Goal: Task Accomplishment & Management: Complete application form

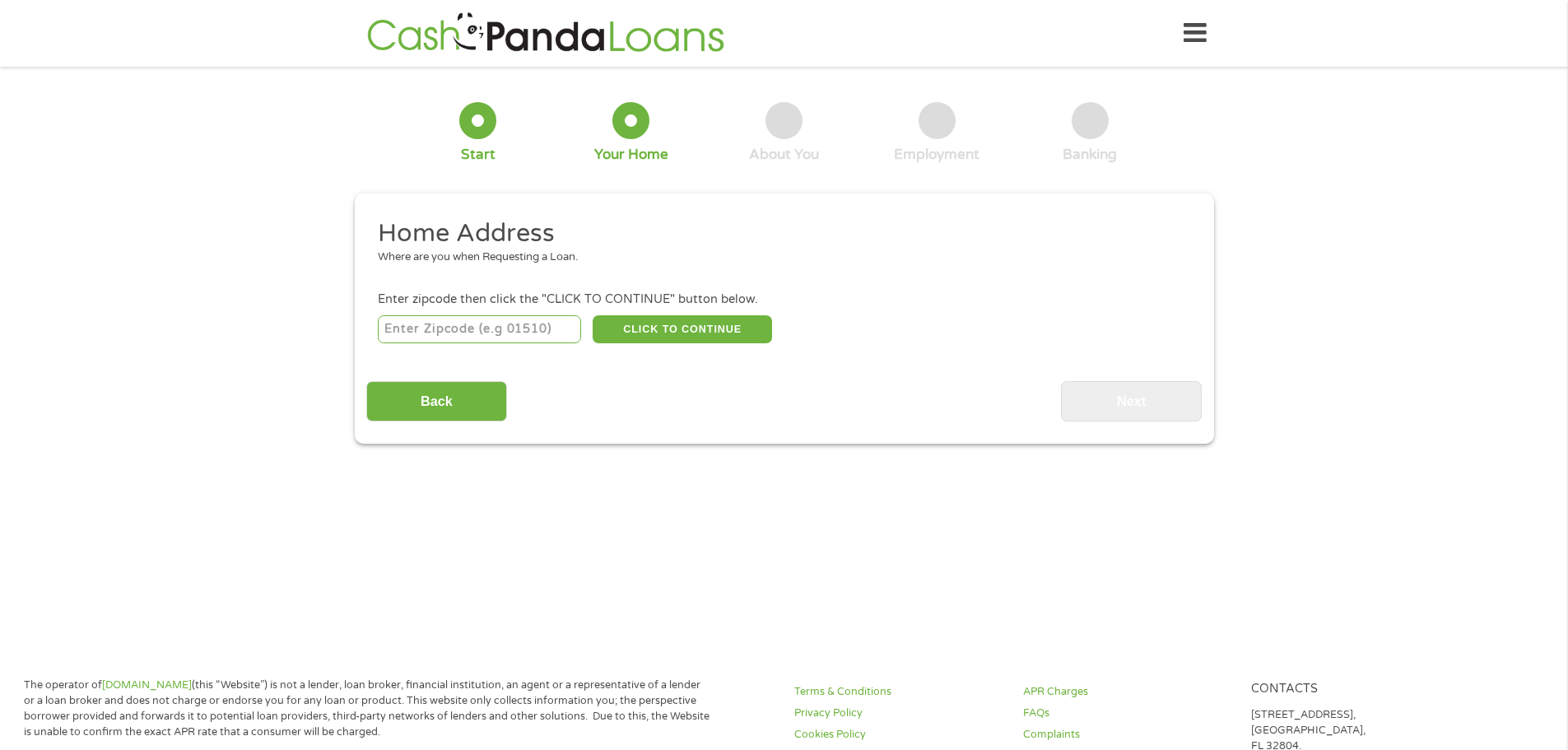
click at [540, 333] on input "number" at bounding box center [479, 328] width 203 height 28
type input "84601"
click at [692, 332] on button "CLICK TO CONTINUE" at bounding box center [682, 328] width 179 height 28
type input "84601"
type input "Provo"
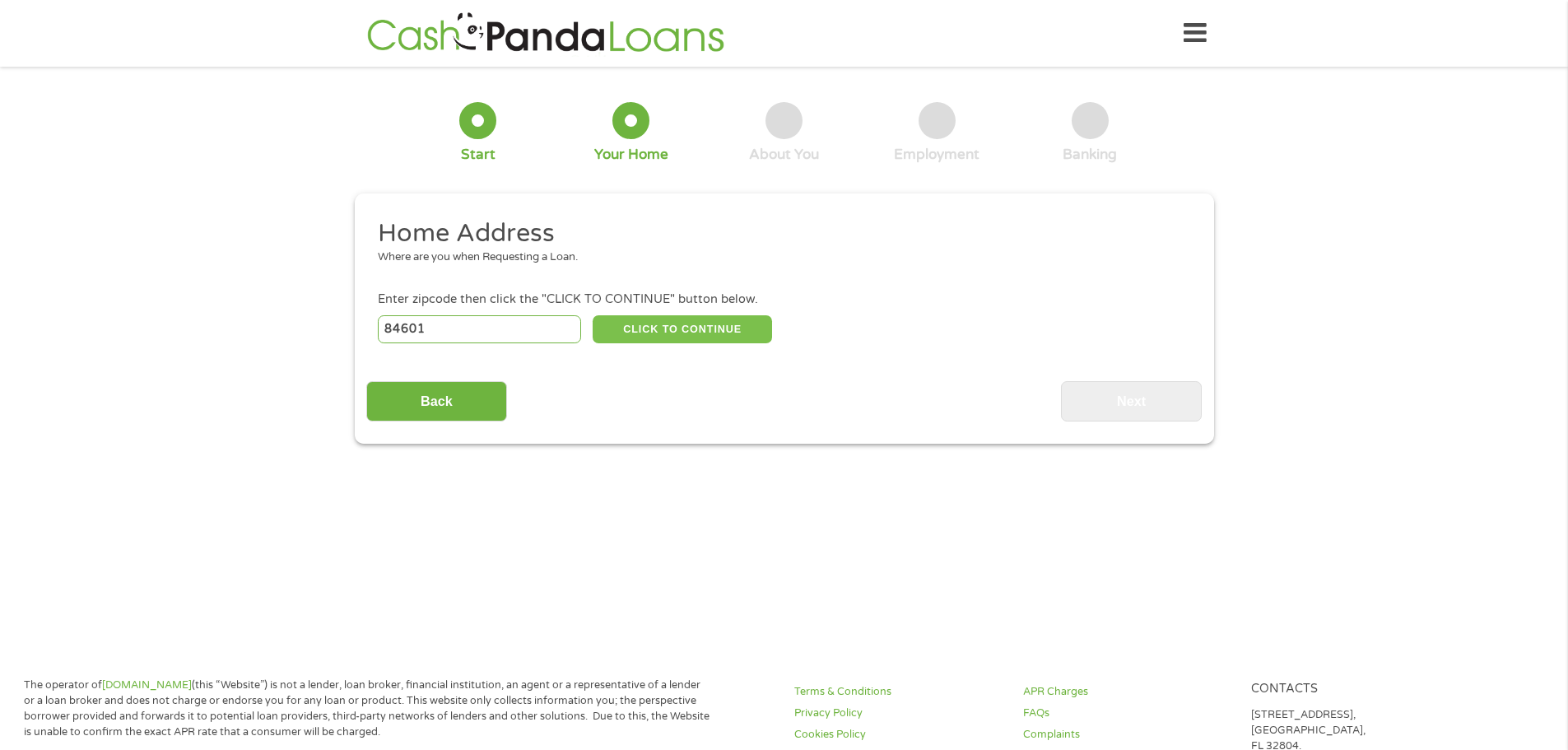
select select "[US_STATE]"
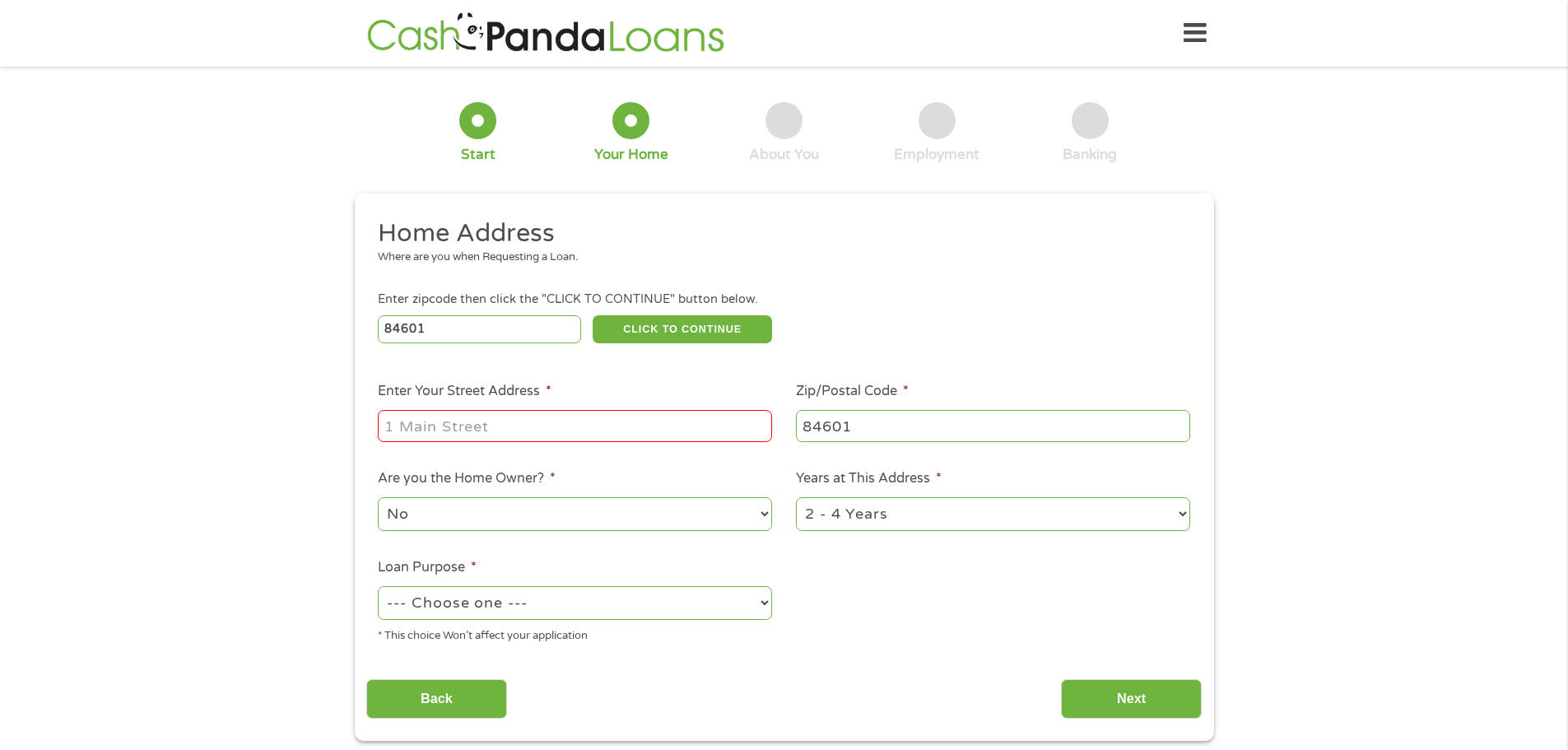
click at [534, 418] on input "Enter Your Street Address *" at bounding box center [575, 425] width 394 height 32
type input "282 w 960 s"
click at [732, 610] on select "--- Choose one --- Pay Bills Debt Consolidation Home Improvement Major Purchase…" at bounding box center [575, 603] width 394 height 34
select select "shorttermcash"
click at [378, 586] on select "--- Choose one --- Pay Bills Debt Consolidation Home Improvement Major Purchase…" at bounding box center [575, 603] width 394 height 34
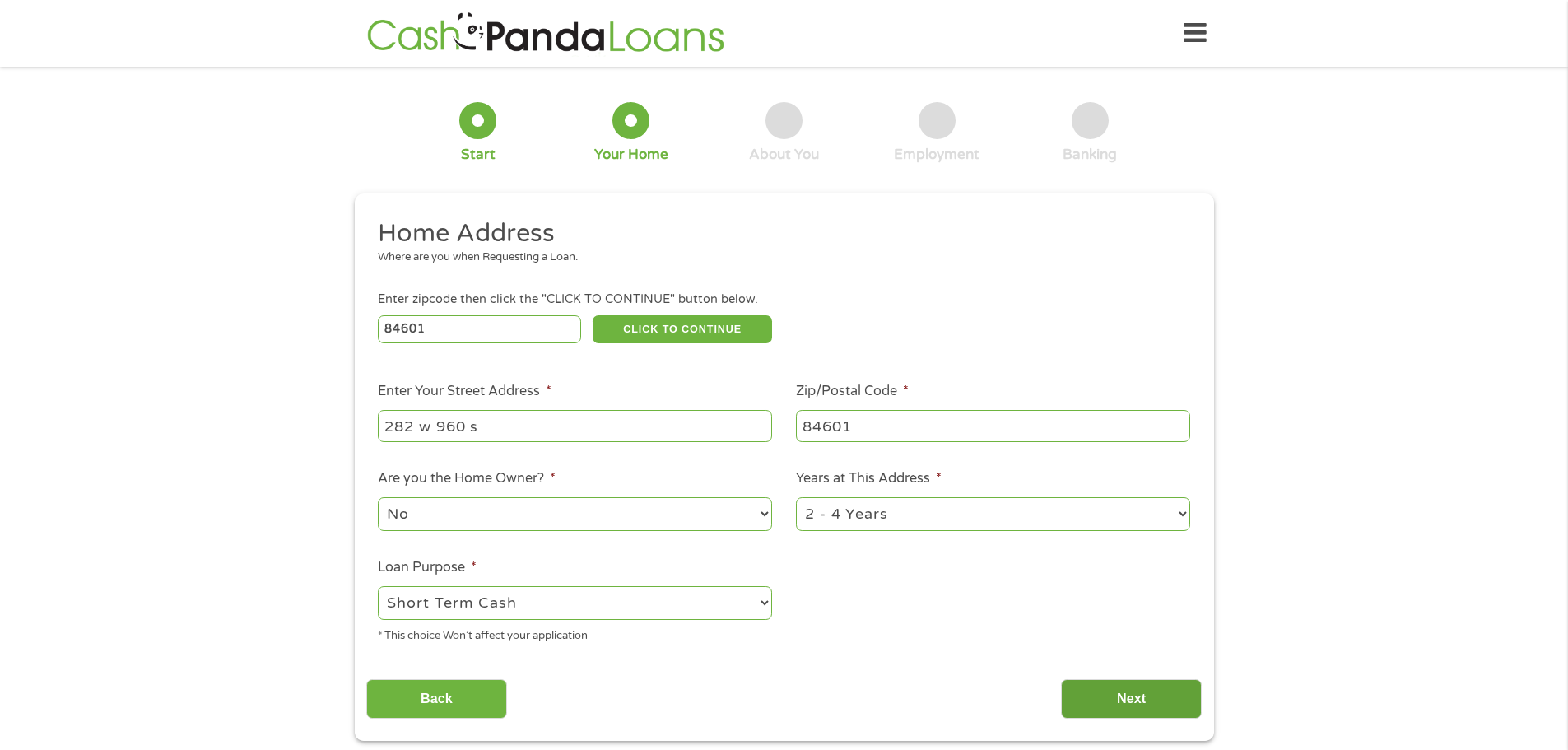
click at [1149, 683] on input "Next" at bounding box center [1131, 699] width 141 height 41
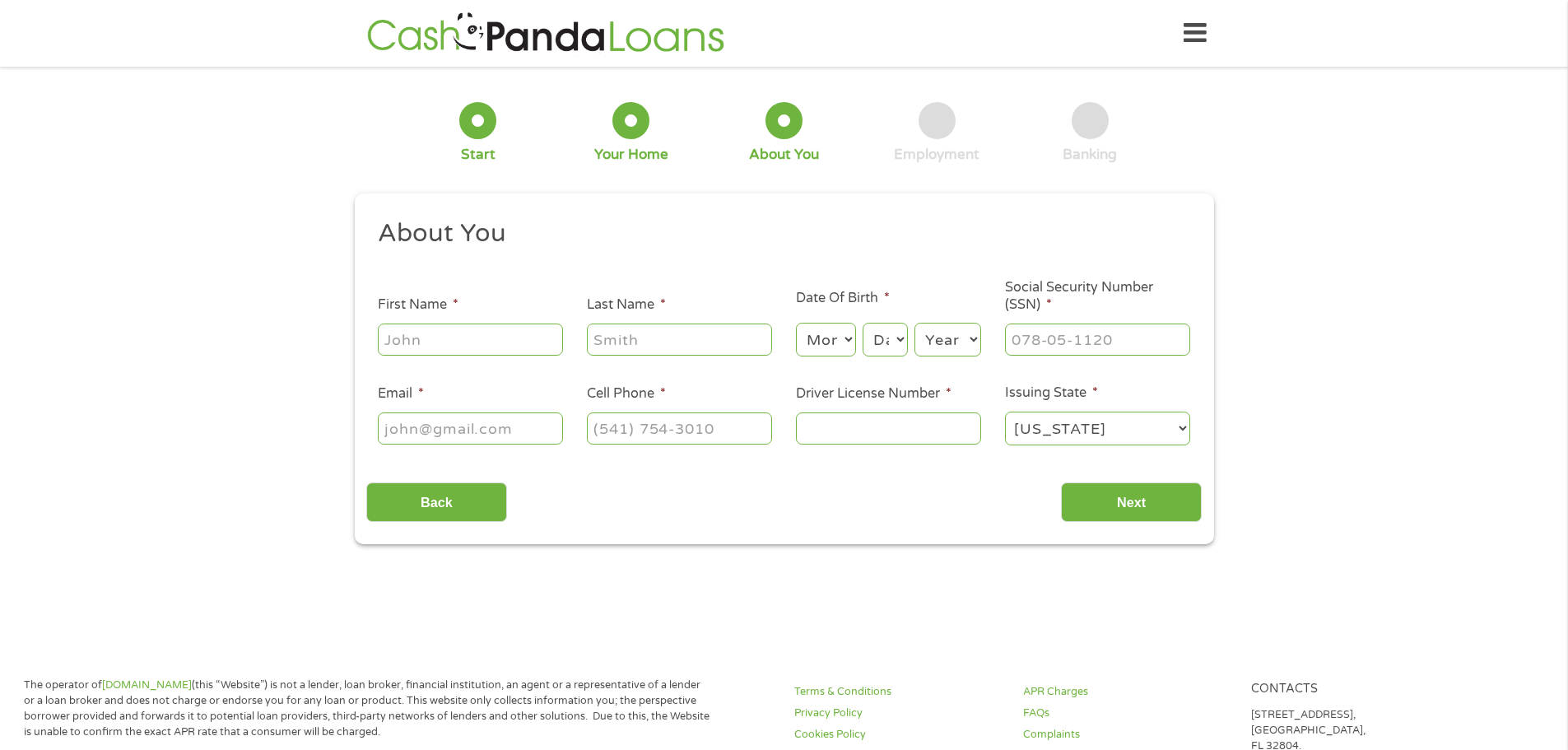
click at [514, 339] on input "First Name *" at bounding box center [470, 339] width 185 height 32
type input "Alexus"
type input "[PERSON_NAME]"
select select "7"
select select "5"
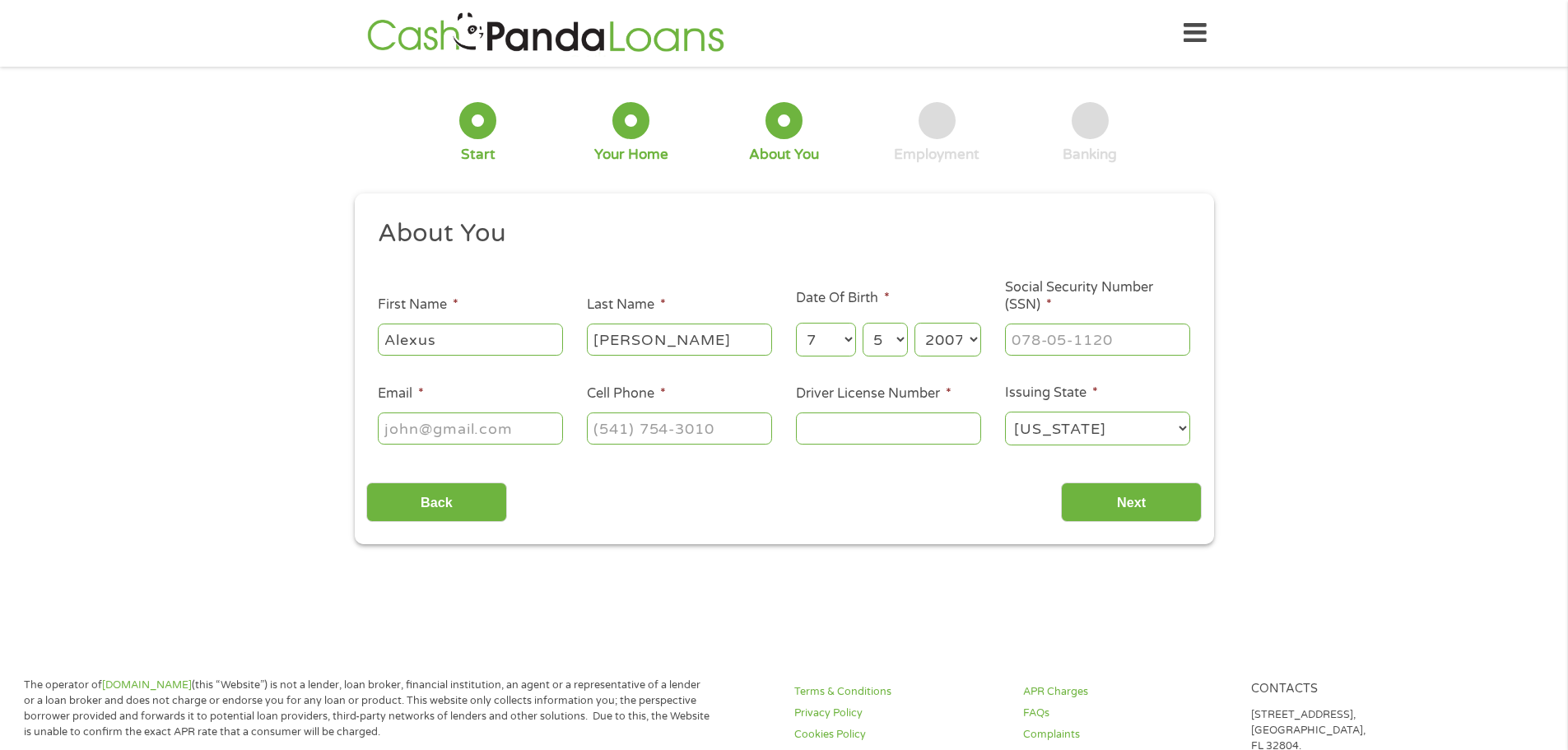
click at [950, 336] on select "Year [DATE] 2006 2005 2004 2003 2002 2001 2000 1999 1998 1997 1996 1995 1994 19…" at bounding box center [947, 339] width 66 height 34
select select "2004"
click at [915, 323] on select "Year [DATE] 2006 2005 2004 2003 2002 2001 2000 1999 1998 1997 1996 1995 1994 19…" at bounding box center [947, 339] width 66 height 34
click at [1141, 330] on input "___-__-____" at bounding box center [1097, 339] width 185 height 32
type input "647-76-6359"
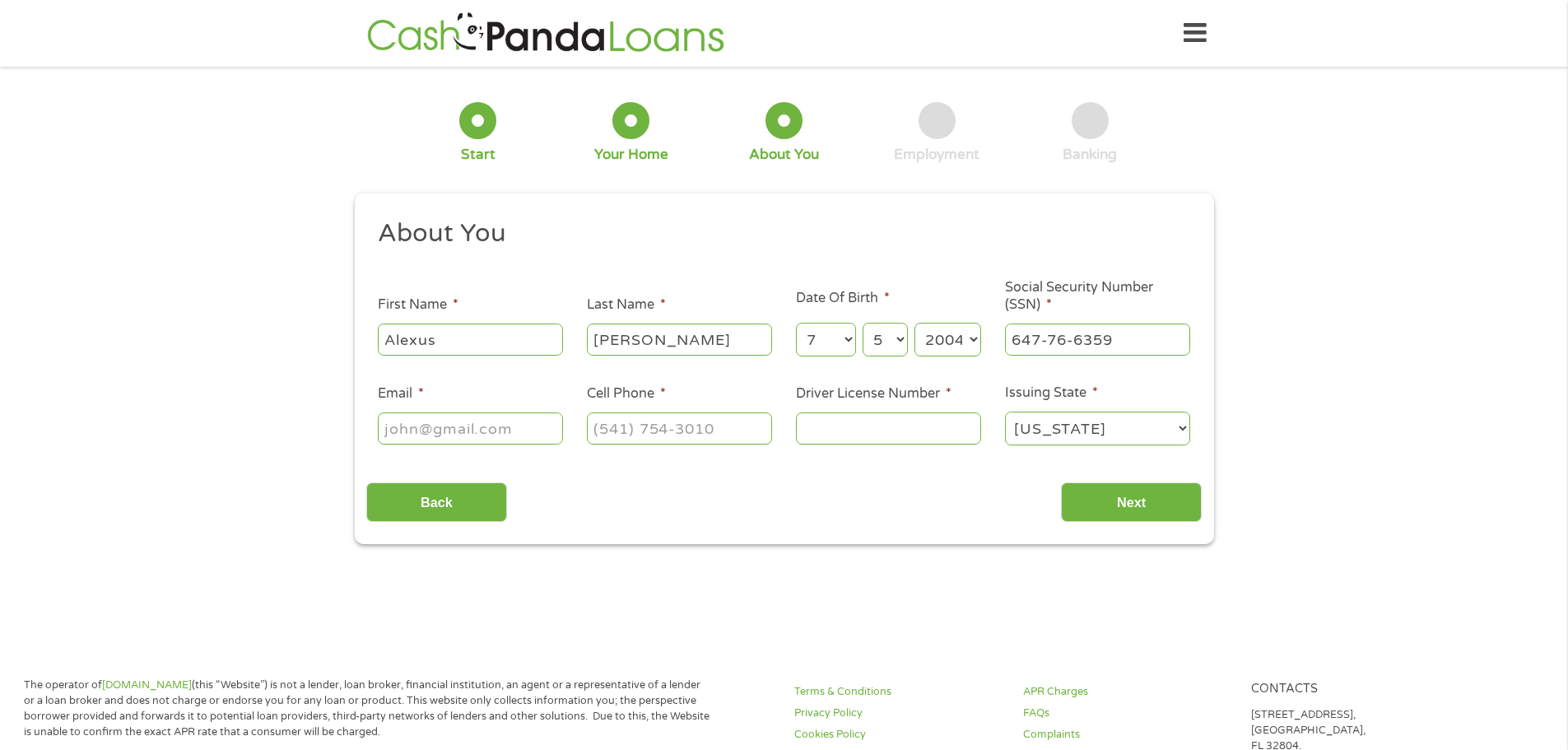
click at [488, 436] on input "Email *" at bounding box center [470, 428] width 185 height 32
type input "a"
type input "[EMAIL_ADDRESS][DOMAIN_NAME]"
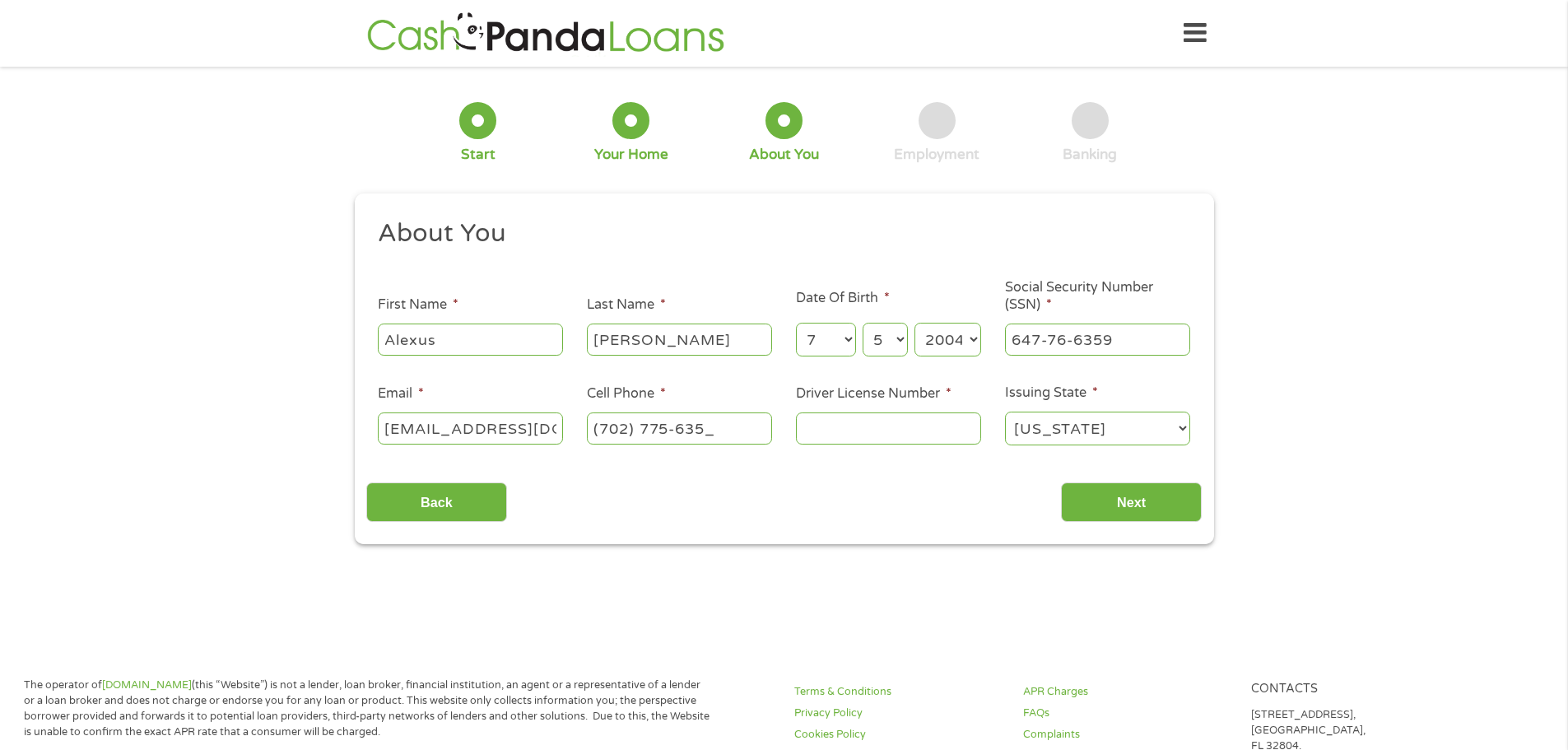
type input "[PHONE_NUMBER]"
type input "231239997"
click at [1125, 511] on input "Next" at bounding box center [1131, 502] width 141 height 41
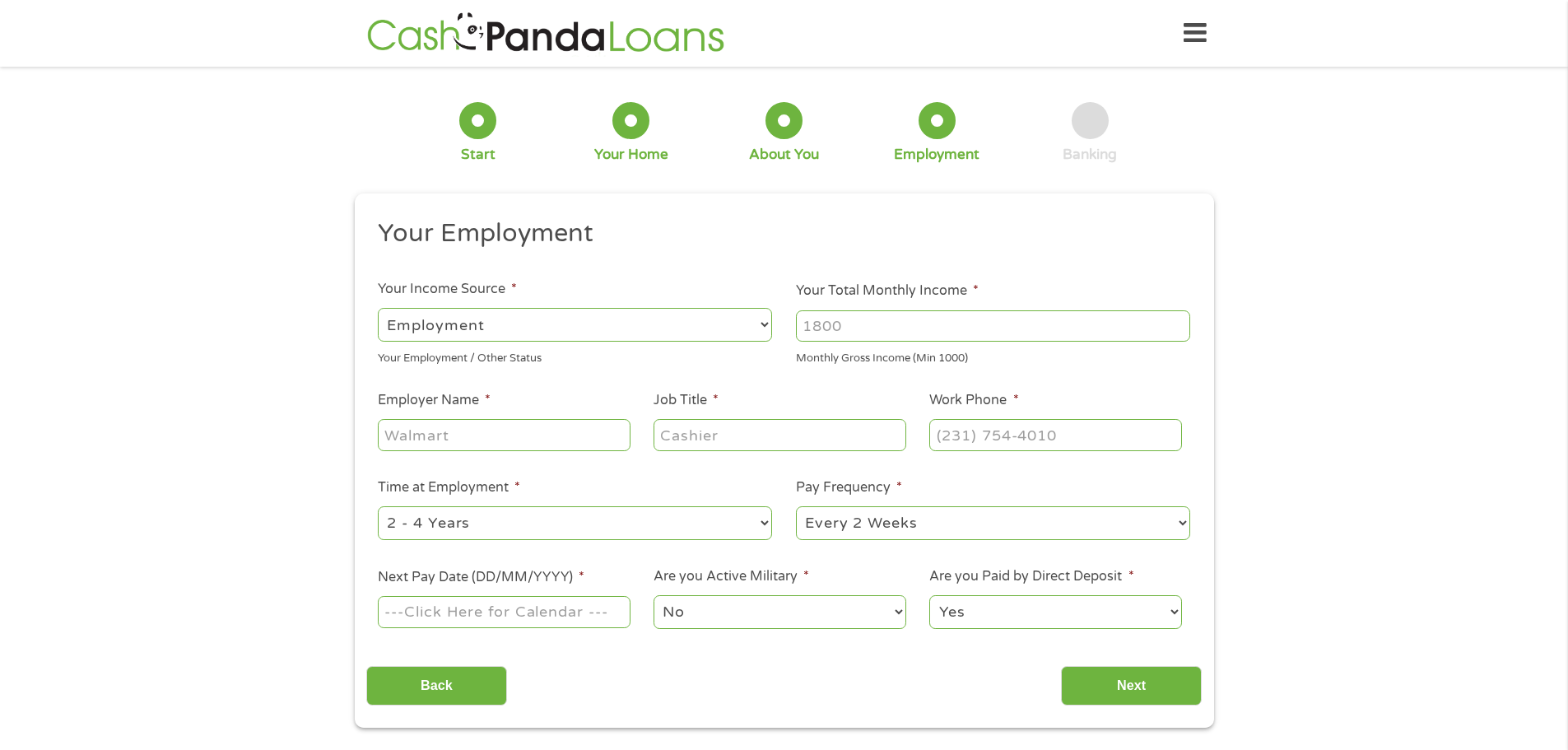
scroll to position [7, 7]
click at [930, 311] on input "Your Total Monthly Income *" at bounding box center [993, 327] width 394 height 32
type input "6100"
click at [540, 442] on input "Employer Name *" at bounding box center [504, 434] width 251 height 32
type input "[MEDICAL_DATA] Partners"
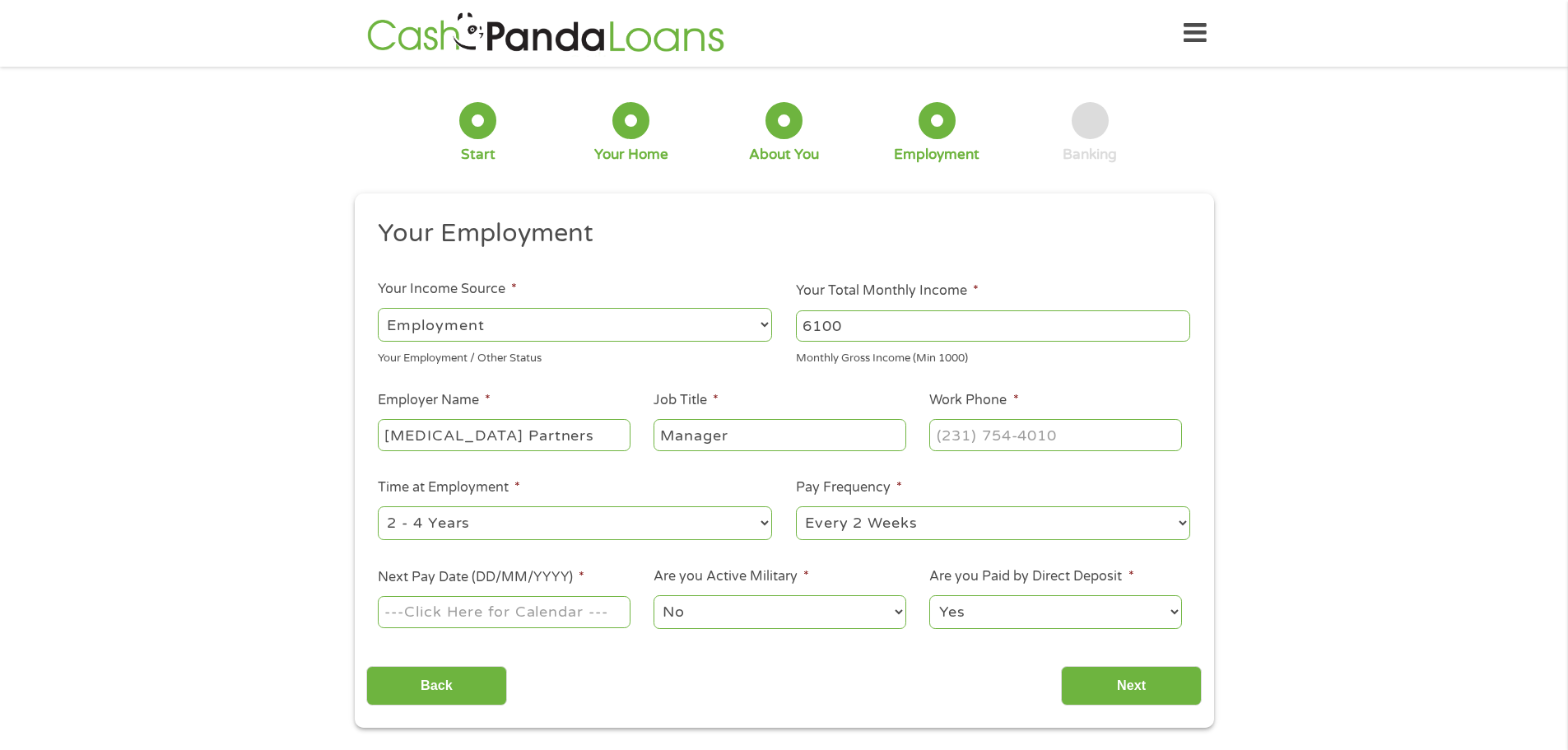
type input "Manager"
type input "[PHONE_NUMBER]"
click at [892, 531] on select "--- Choose one --- Every 2 Weeks Every Week Monthly Semi-Monthly" at bounding box center [993, 522] width 394 height 34
select select "semimonthly"
click at [796, 506] on select "--- Choose one --- Every 2 Weeks Every Week Monthly Semi-Monthly" at bounding box center [993, 522] width 394 height 34
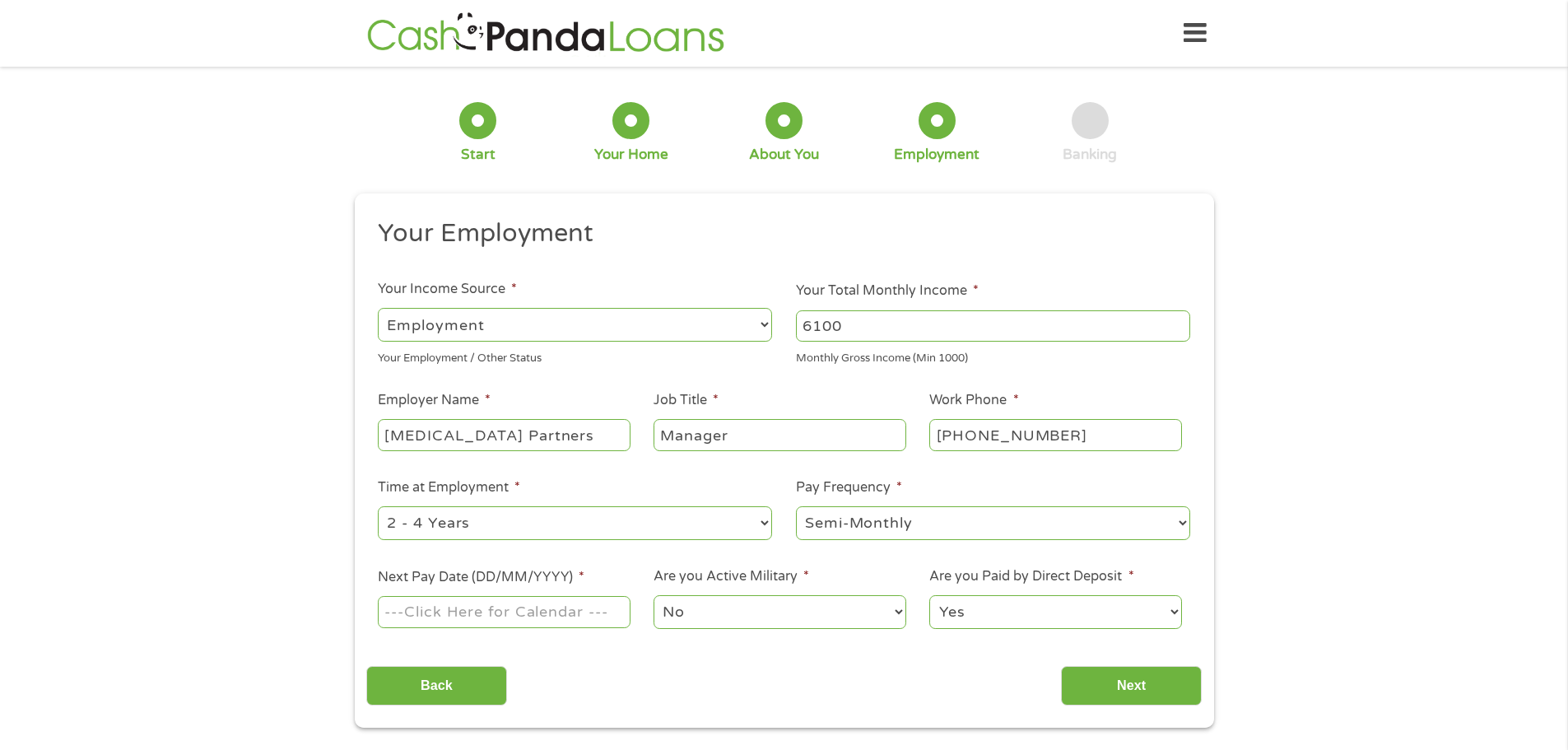
click at [574, 618] on input "Next Pay Date (DD/MM/YYYY) *" at bounding box center [504, 611] width 251 height 32
type input "[DATE]"
click at [1156, 695] on input "Next" at bounding box center [1131, 686] width 141 height 41
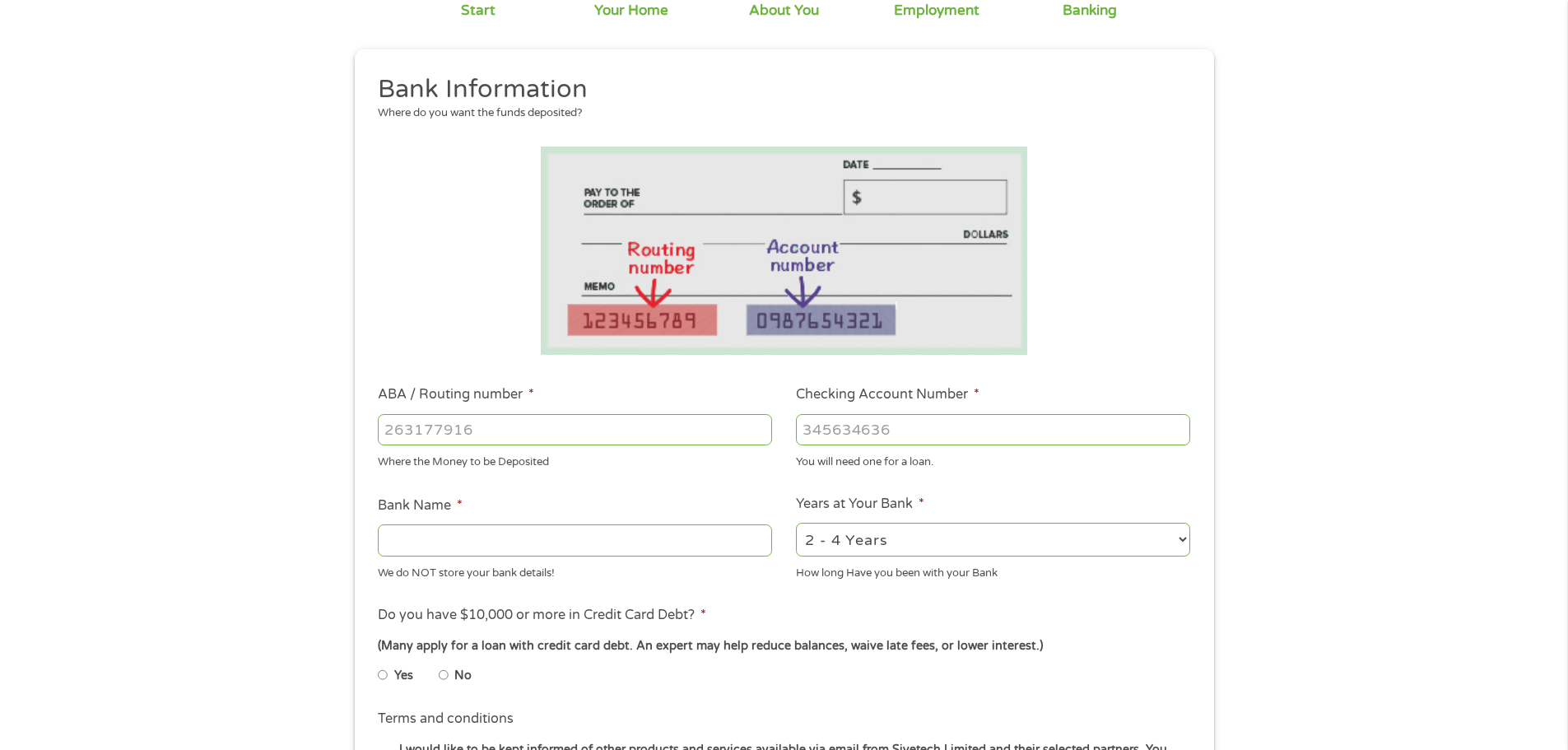
scroll to position [164, 0]
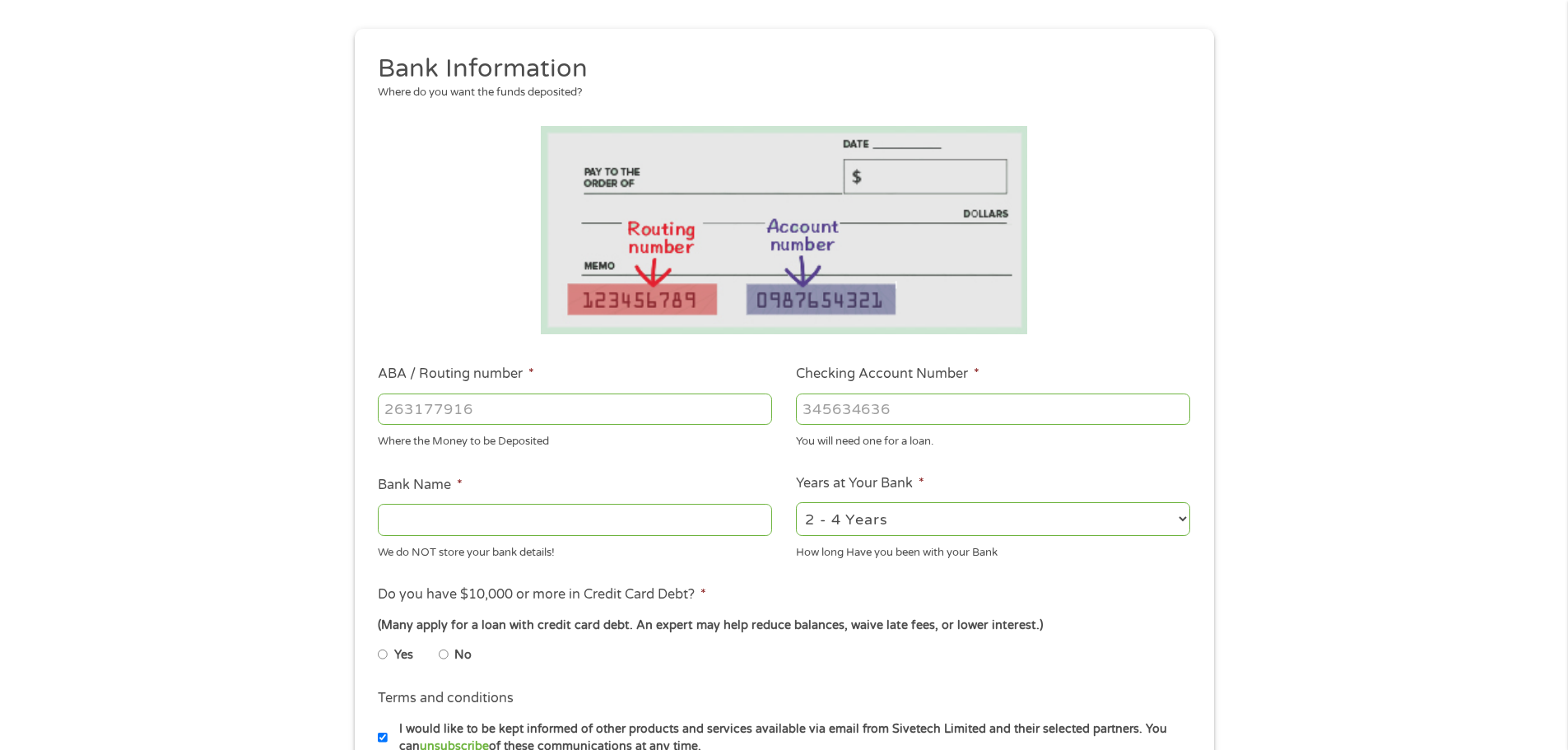
click at [606, 409] on input "ABA / Routing number *" at bounding box center [575, 409] width 394 height 32
type input "2"
type input "322271627"
type input "[PERSON_NAME] [PERSON_NAME] BANK NA"
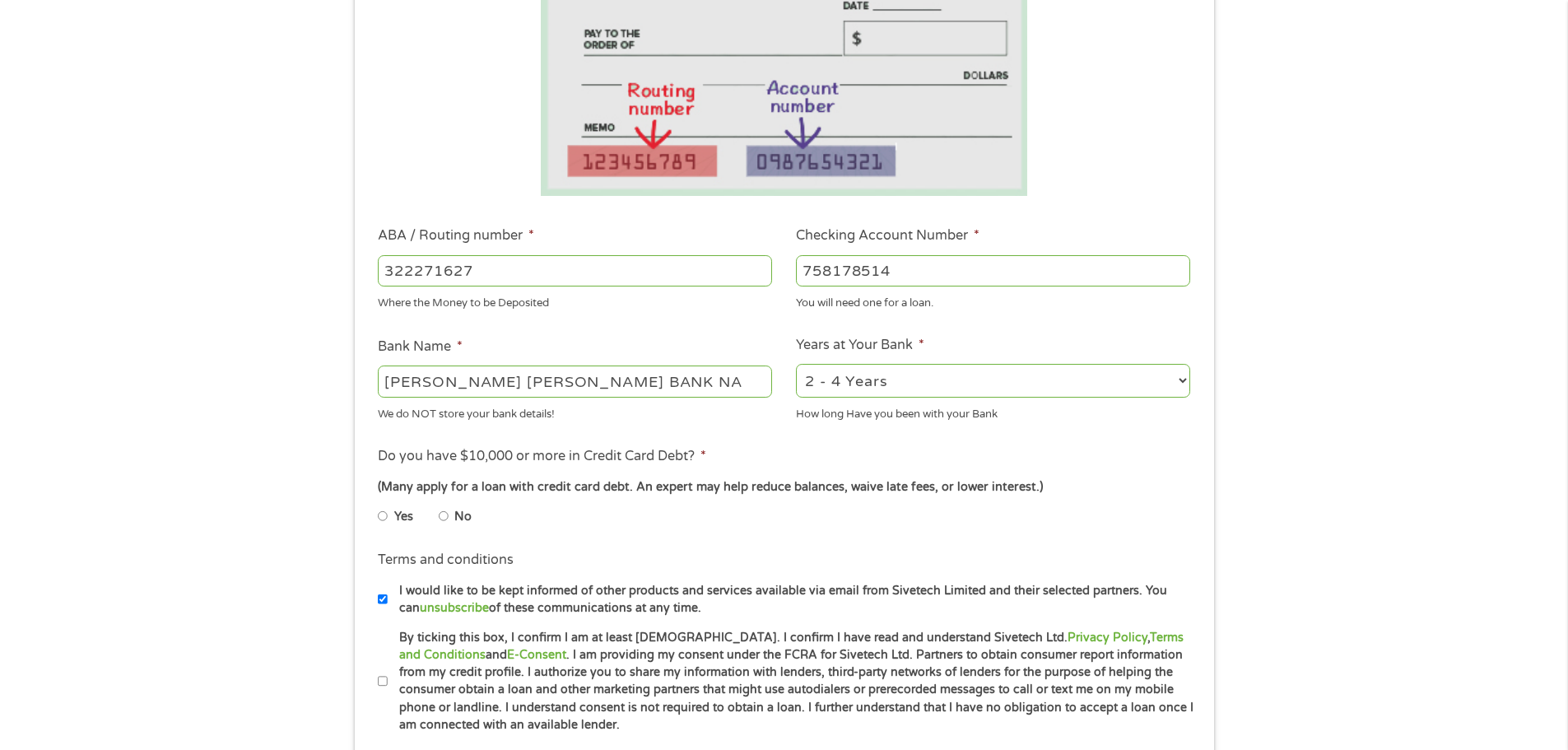
scroll to position [329, 0]
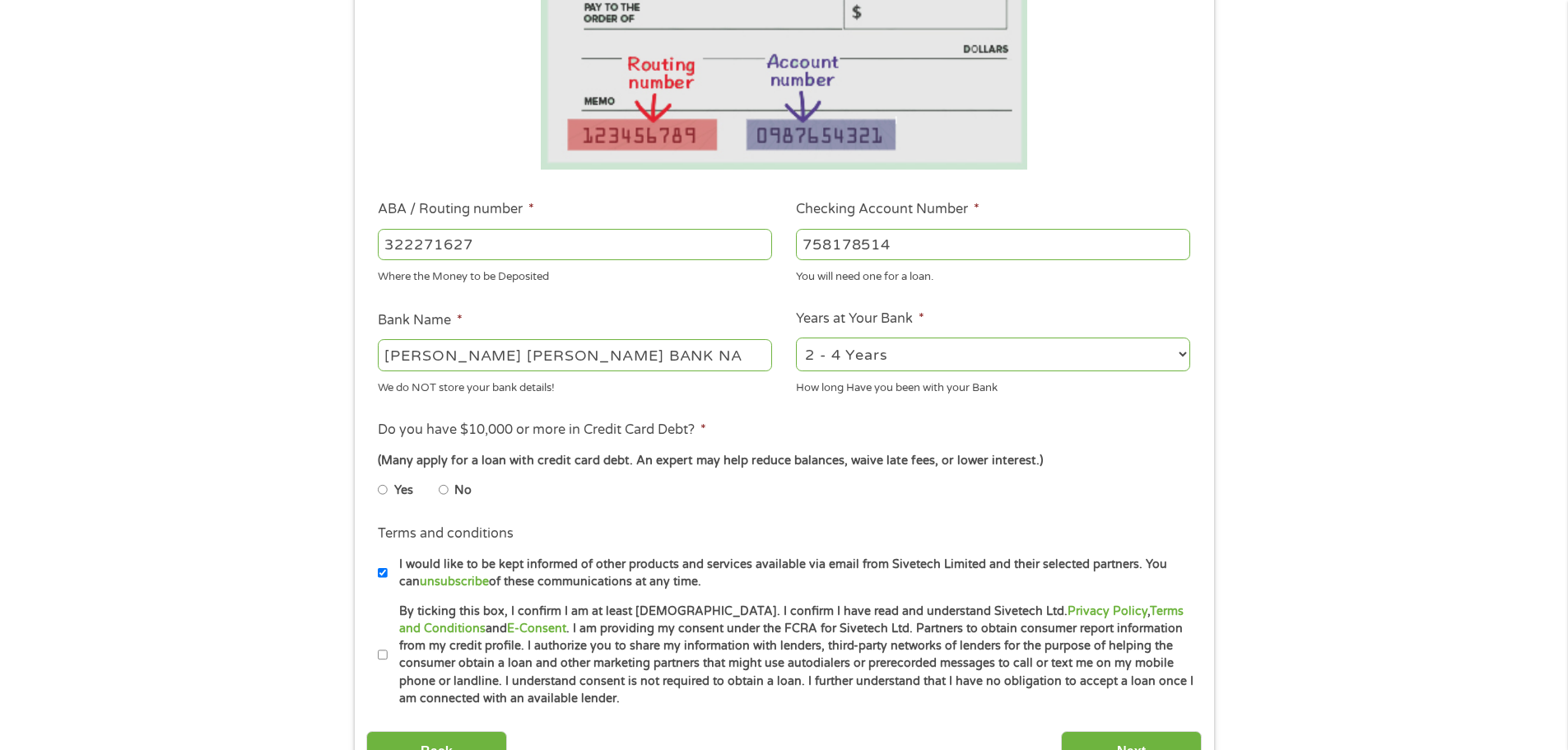
type input "758178514"
click at [457, 483] on label "No" at bounding box center [462, 490] width 17 height 18
click at [448, 483] on input "No" at bounding box center [443, 489] width 10 height 27
radio input "true"
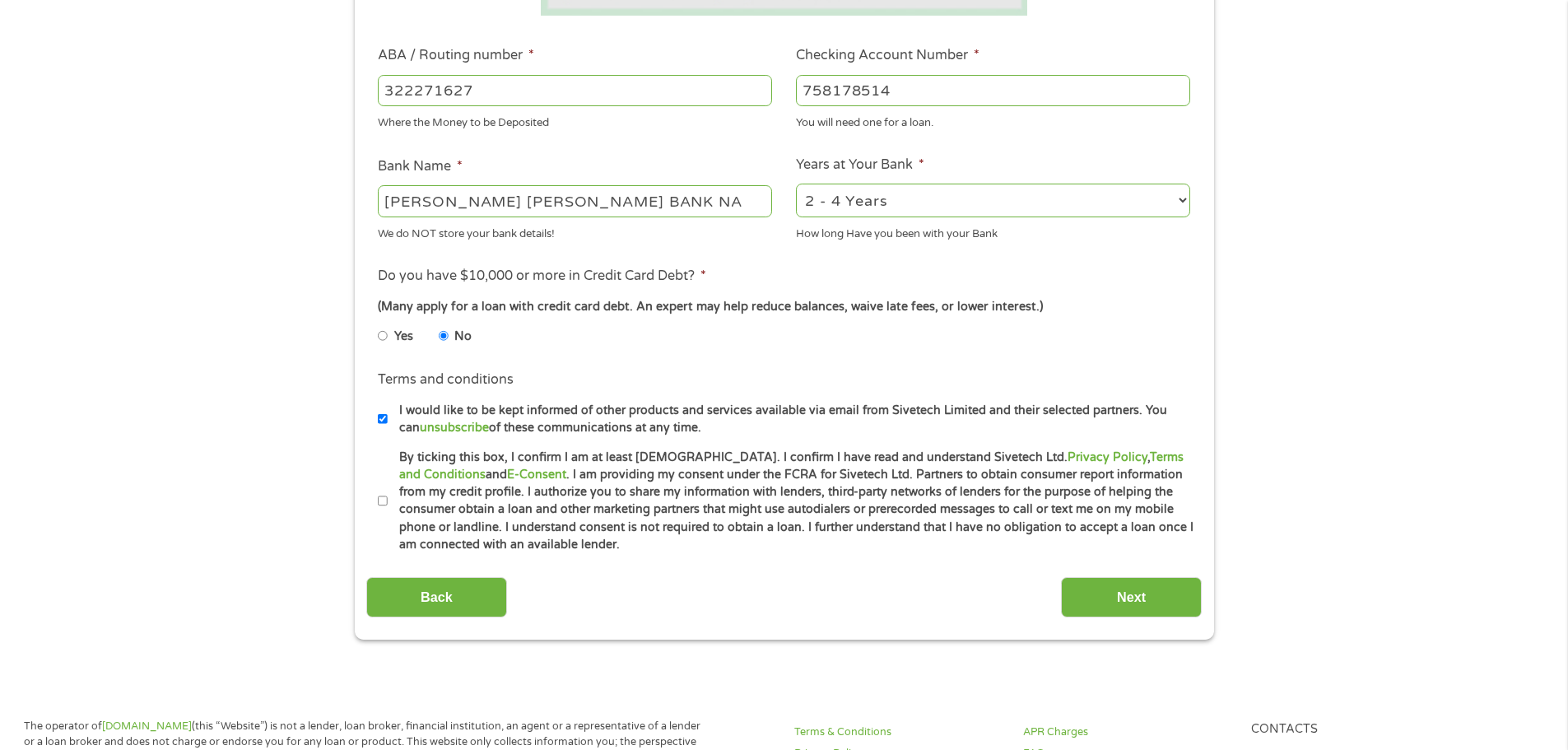
scroll to position [494, 0]
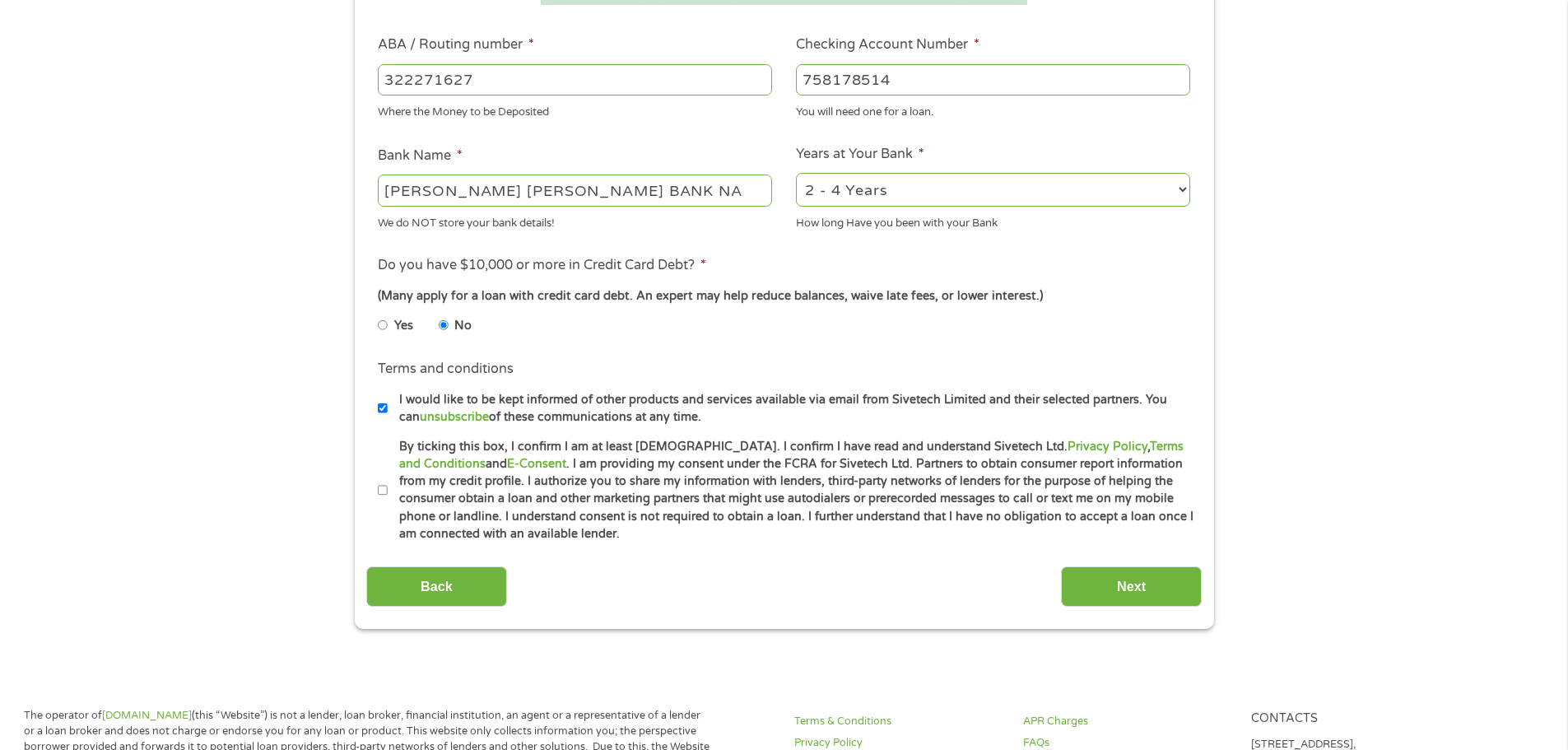
click at [373, 489] on li "Terms and conditions * By ticking this box, I confirm I am at least [DEMOGRAPHI…" at bounding box center [784, 490] width 835 height 105
click at [381, 487] on input "By ticking this box, I confirm I am at least [DEMOGRAPHIC_DATA]. I confirm I ha…" at bounding box center [383, 490] width 10 height 27
checkbox input "true"
click at [1086, 601] on input "Next" at bounding box center [1131, 586] width 141 height 41
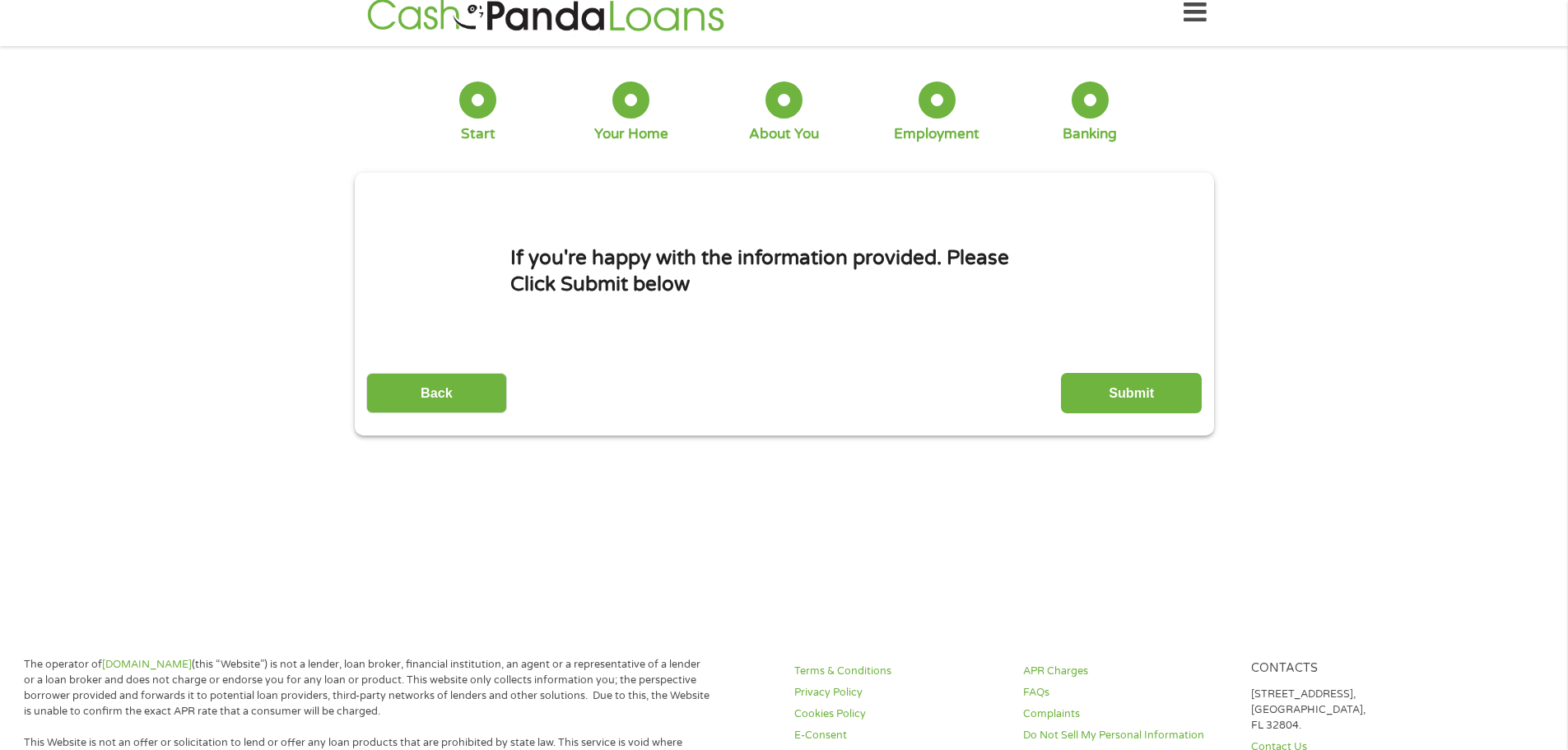
scroll to position [0, 0]
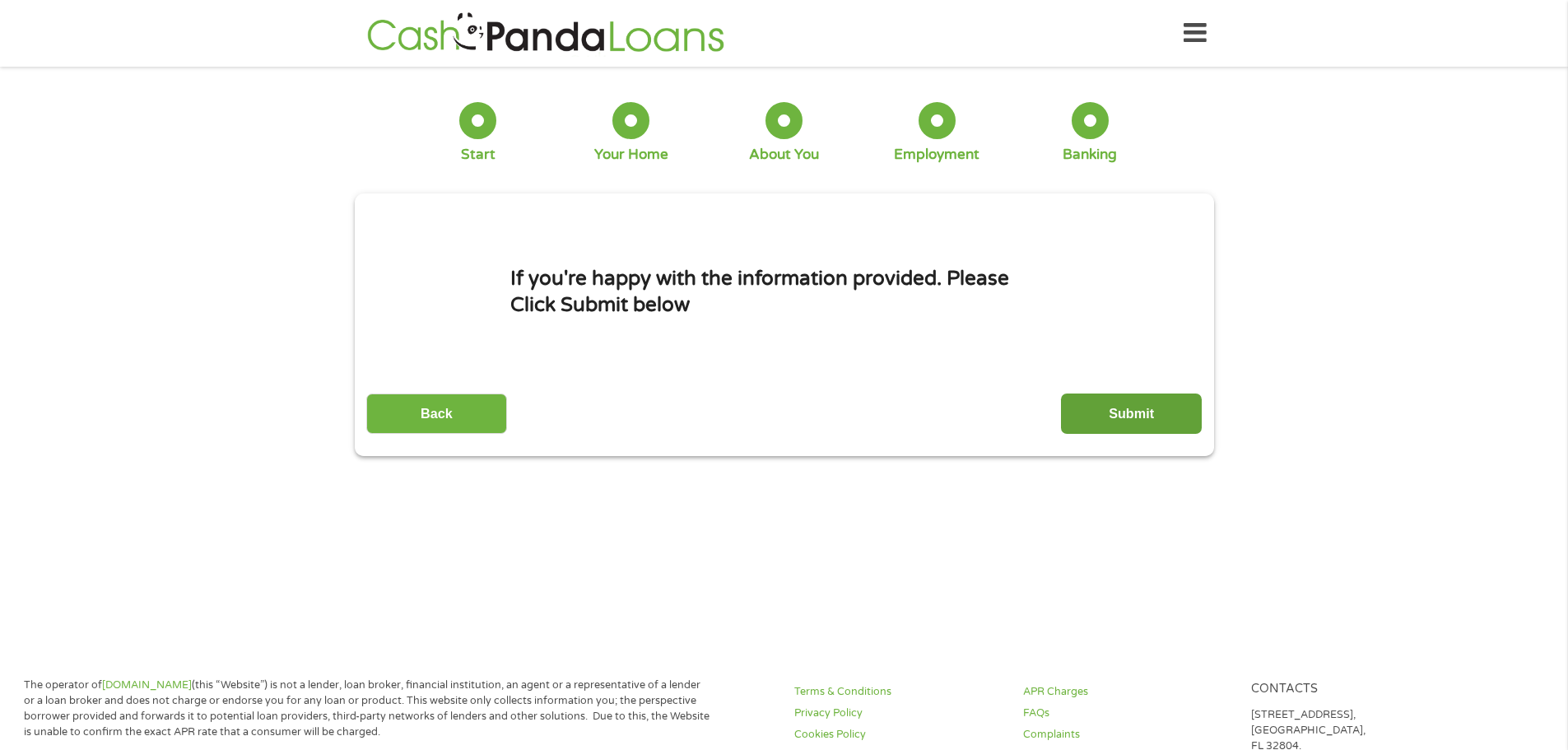
click at [1151, 424] on input "Submit" at bounding box center [1131, 413] width 141 height 41
